Goal: Navigation & Orientation: Find specific page/section

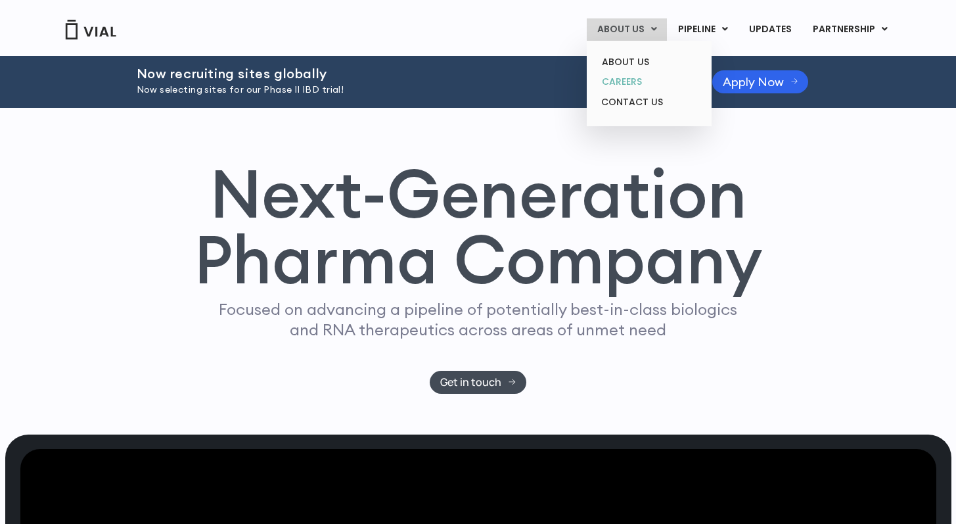
click at [638, 79] on link "CAREERS" at bounding box center [648, 82] width 115 height 20
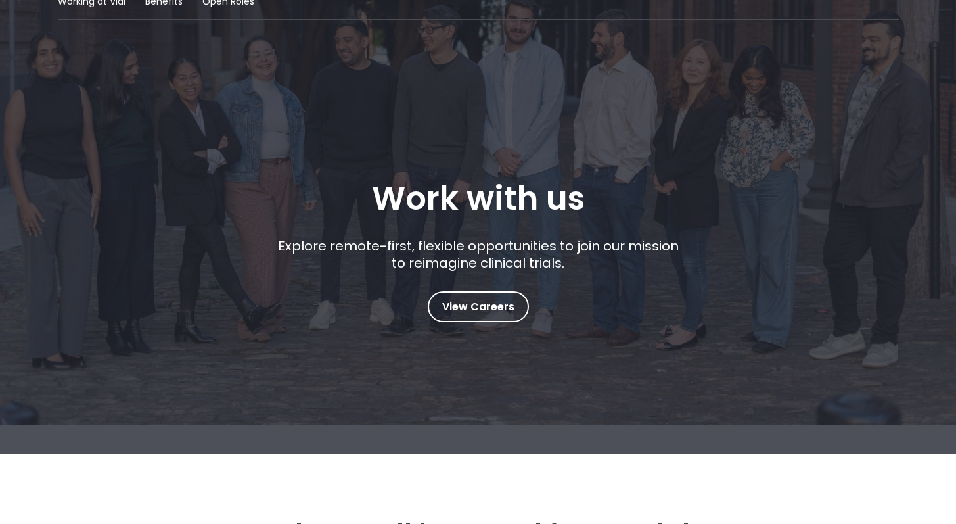
scroll to position [238, 0]
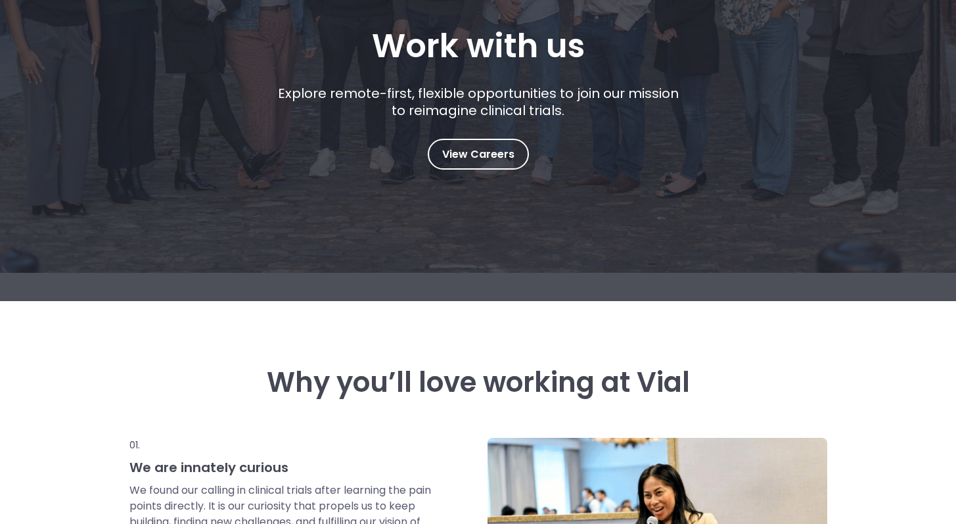
click at [494, 133] on div "Explore remote-first, flexible opportunities to join our mission to reimagine c…" at bounding box center [478, 112] width 411 height 54
click at [485, 150] on span "View Careers" at bounding box center [478, 154] width 72 height 17
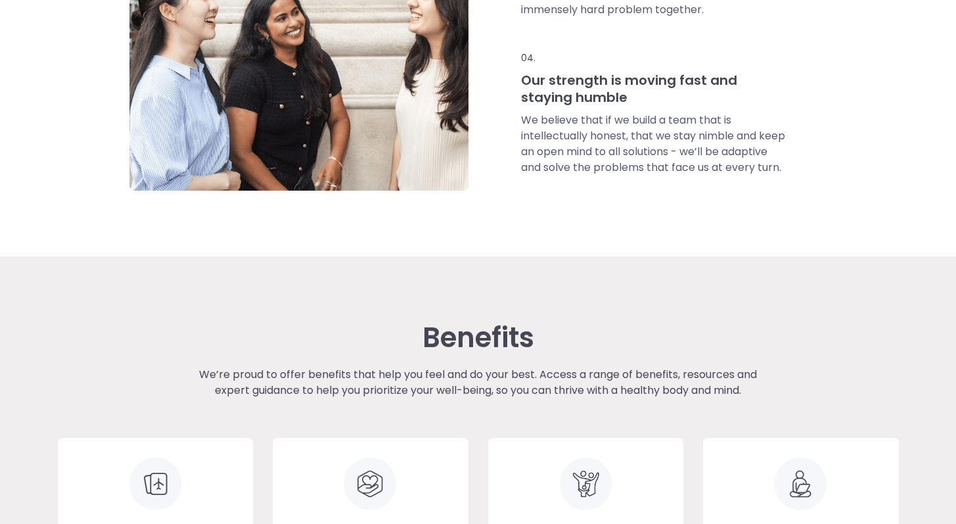
scroll to position [1234, 0]
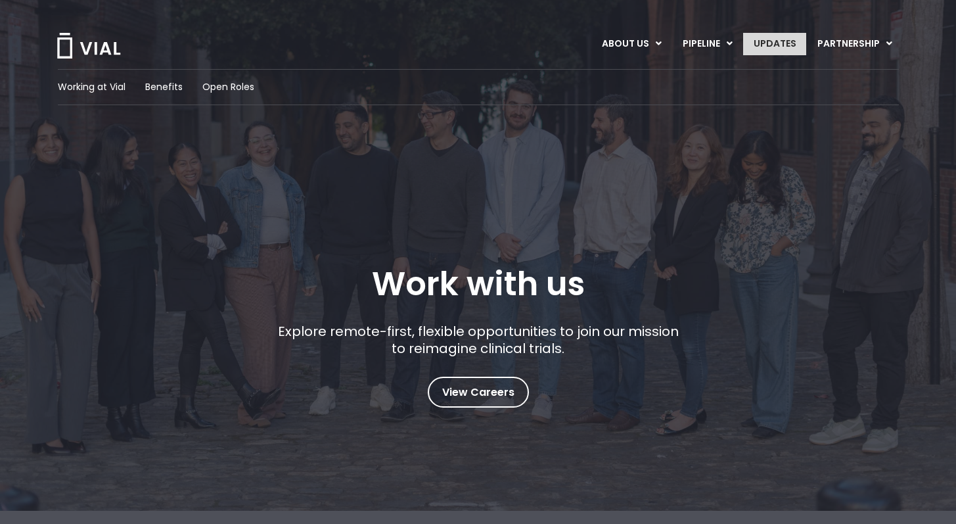
click at [756, 41] on link "UPDATES" at bounding box center [774, 44] width 63 height 22
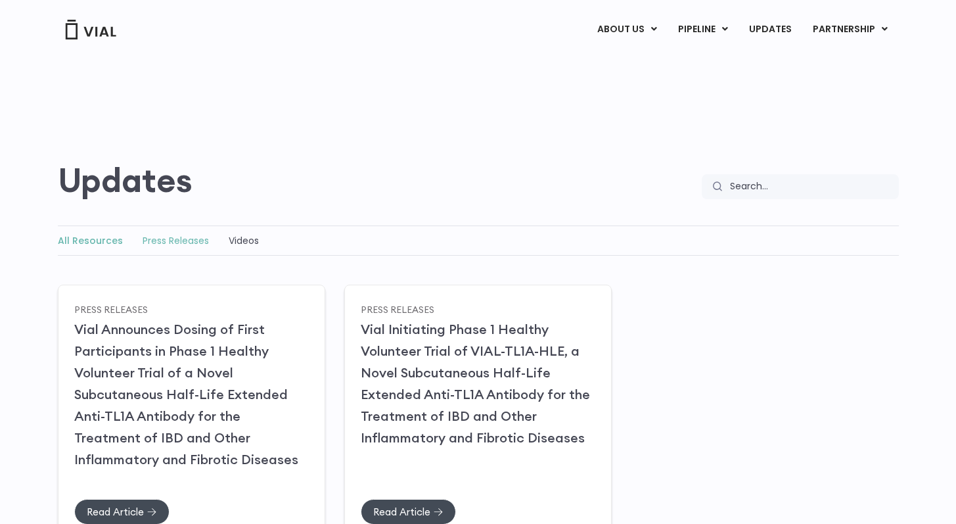
click at [165, 239] on link "Press Releases" at bounding box center [176, 240] width 66 height 13
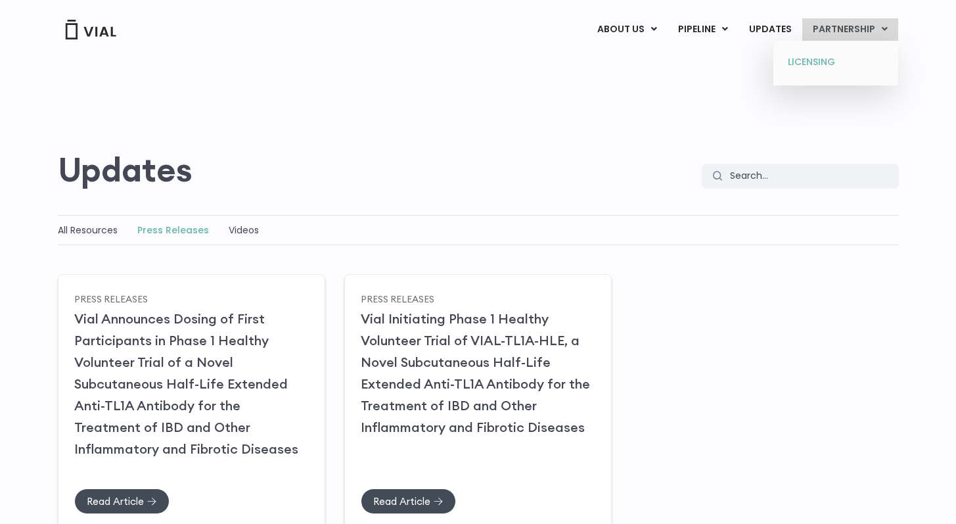
click at [833, 56] on link "LICENSING" at bounding box center [835, 62] width 115 height 21
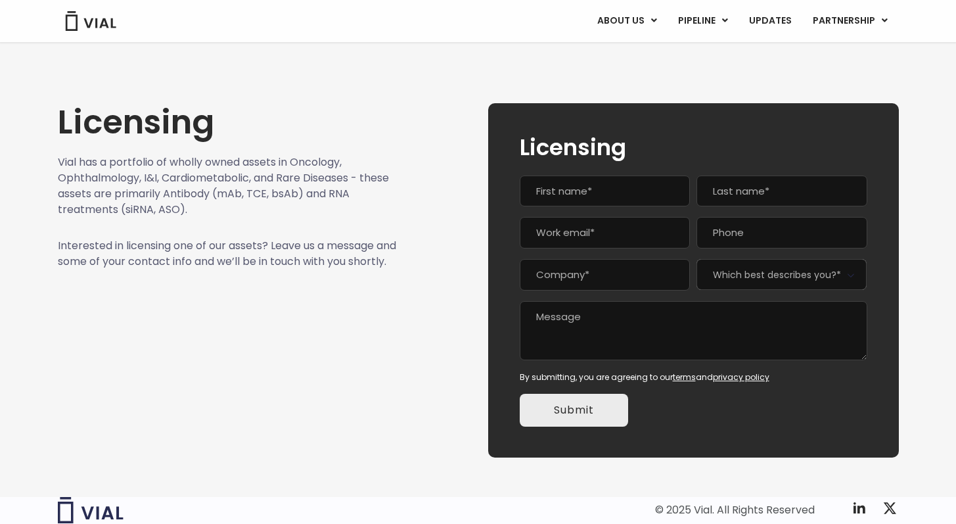
scroll to position [76, 0]
